Goal: Task Accomplishment & Management: Complete application form

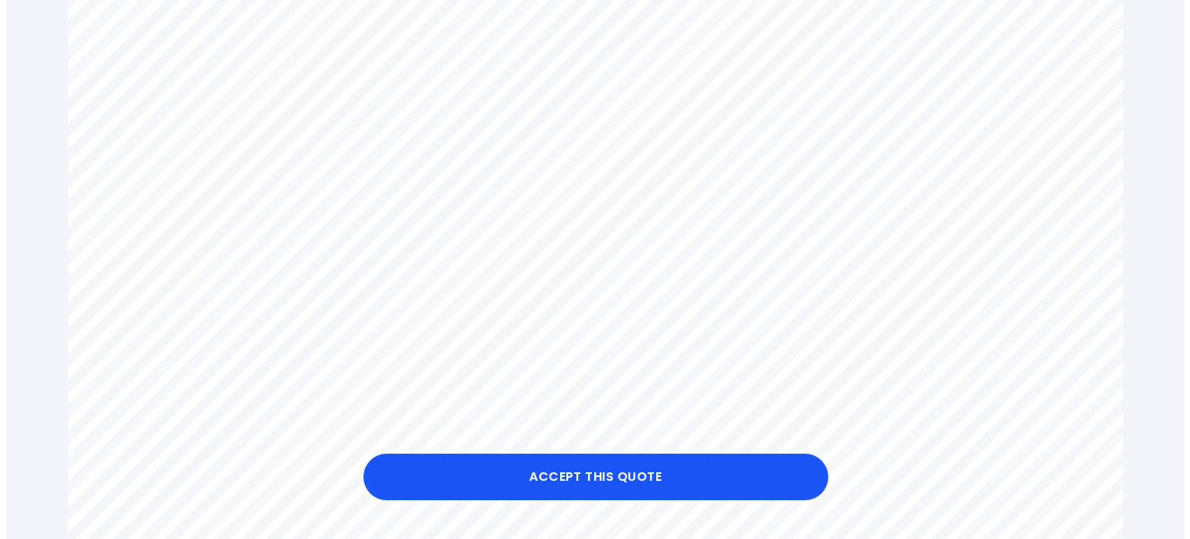
scroll to position [691, 0]
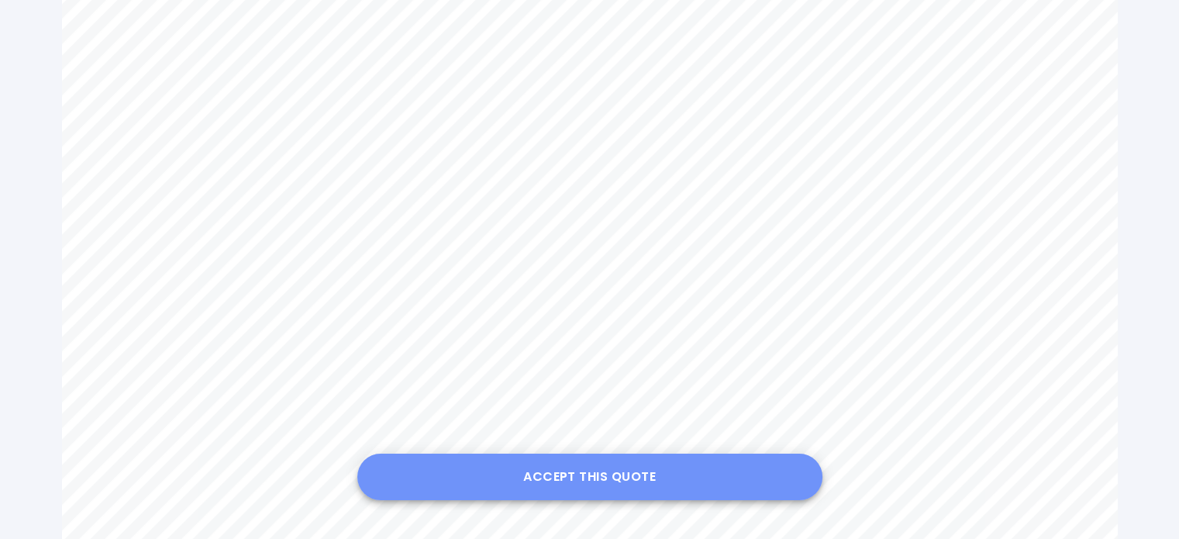
click at [607, 477] on button "Accept this Quote" at bounding box center [589, 476] width 465 height 46
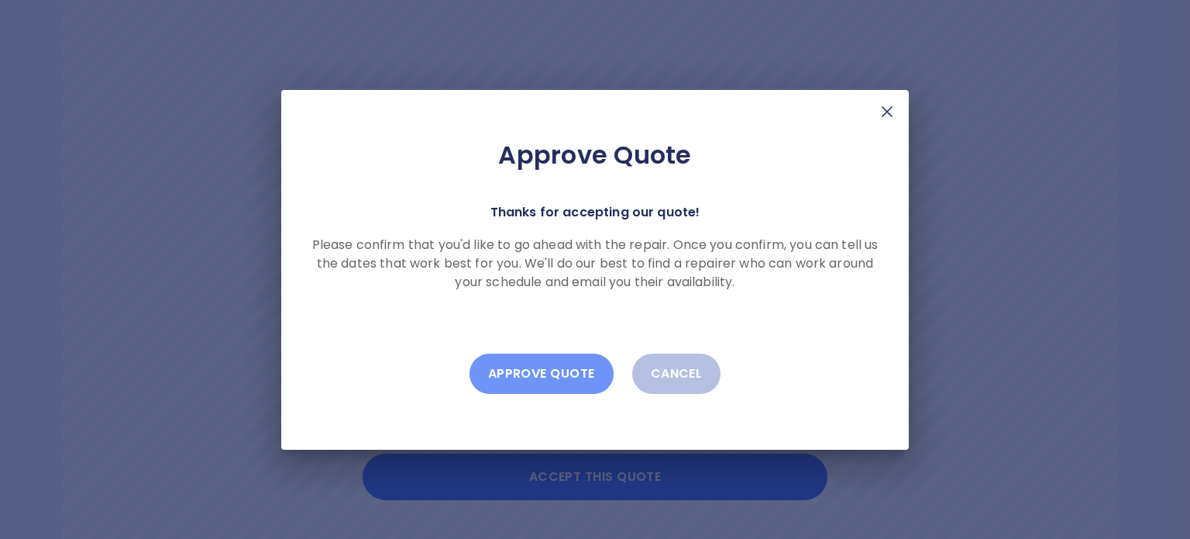
click at [544, 374] on button "Approve Quote" at bounding box center [542, 373] width 144 height 40
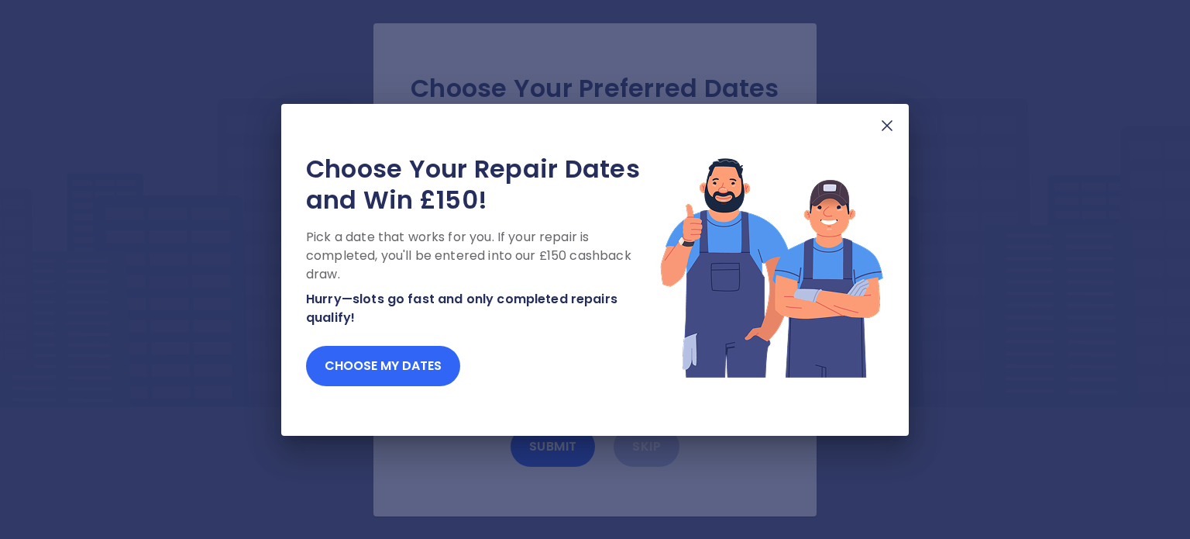
click at [397, 365] on button "Choose my dates" at bounding box center [383, 366] width 154 height 40
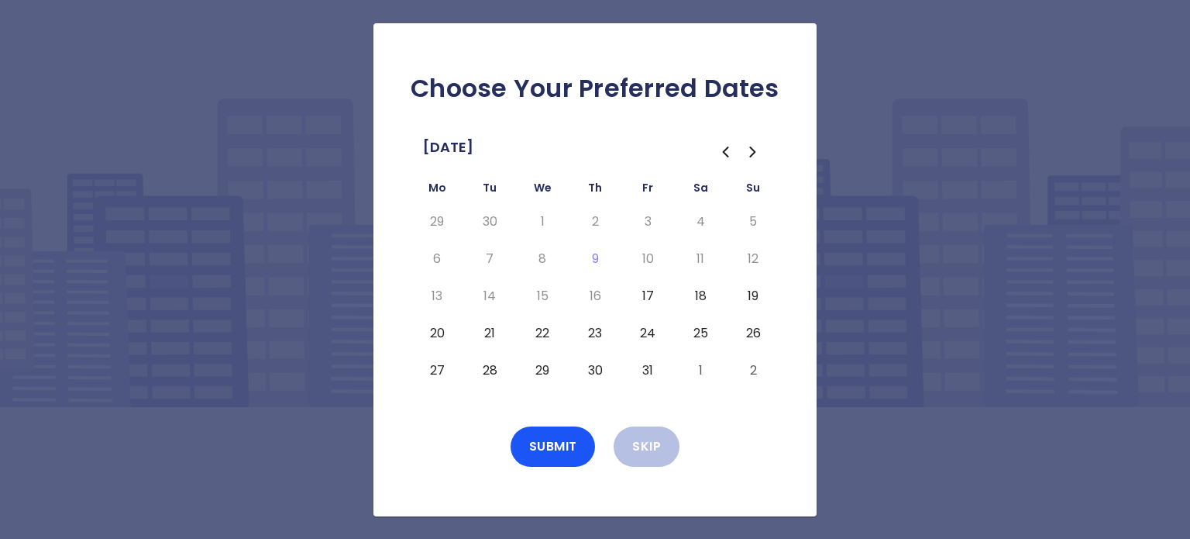
click at [648, 294] on button "17" at bounding box center [648, 296] width 28 height 25
click at [438, 331] on button "20" at bounding box center [437, 333] width 28 height 25
drag, startPoint x: 490, startPoint y: 330, endPoint x: 516, endPoint y: 328, distance: 26.5
click at [490, 330] on button "21" at bounding box center [490, 333] width 28 height 25
drag, startPoint x: 542, startPoint y: 331, endPoint x: 565, endPoint y: 335, distance: 23.6
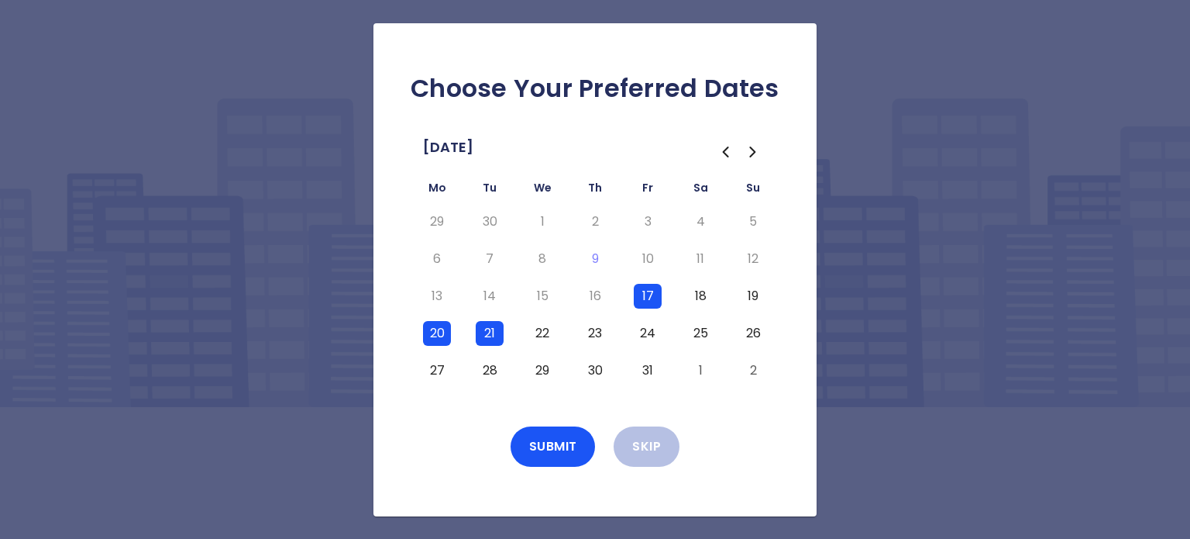
click at [560, 334] on td "22" at bounding box center [542, 333] width 53 height 37
click at [543, 331] on button "22" at bounding box center [543, 333] width 28 height 25
click at [595, 330] on button "23" at bounding box center [595, 333] width 28 height 25
click at [644, 329] on button "24" at bounding box center [648, 333] width 28 height 25
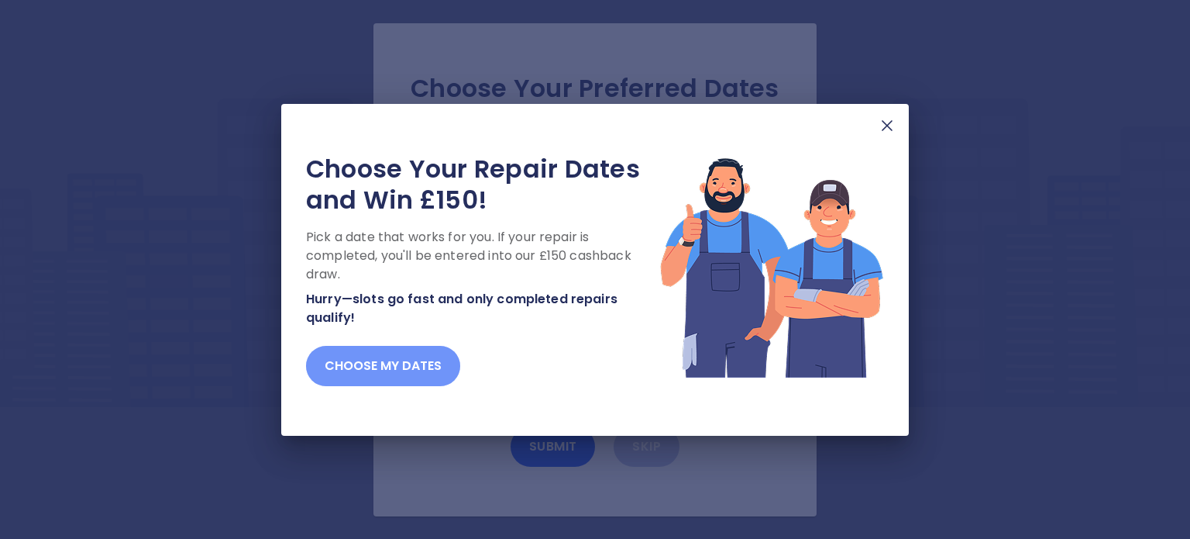
click at [394, 362] on button "Choose my dates" at bounding box center [383, 366] width 154 height 40
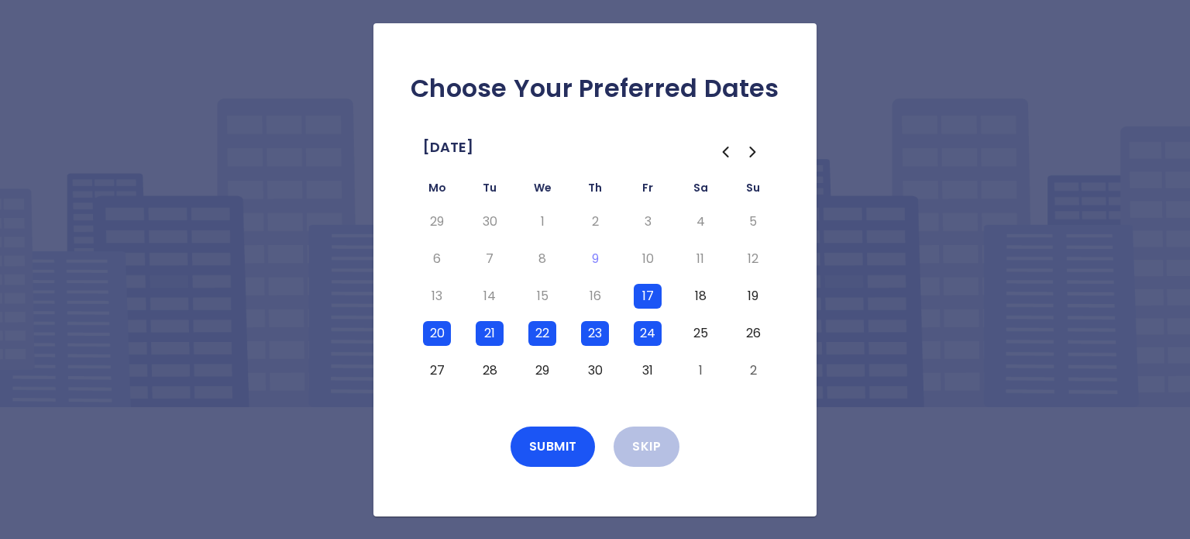
click at [603, 367] on button "30" at bounding box center [595, 370] width 28 height 25
click at [648, 367] on button "31" at bounding box center [648, 370] width 28 height 25
click at [552, 443] on button "Submit" at bounding box center [553, 446] width 85 height 40
